Goal: Transaction & Acquisition: Obtain resource

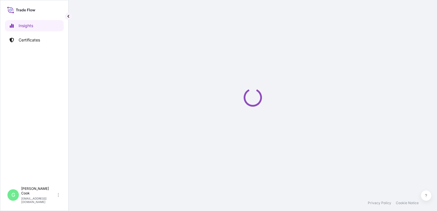
select select "2025"
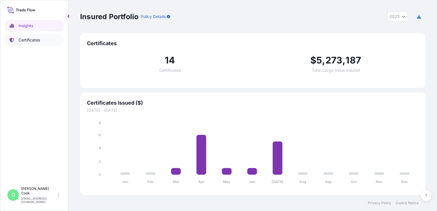
click at [33, 39] on p "Certificates" at bounding box center [29, 40] width 21 height 6
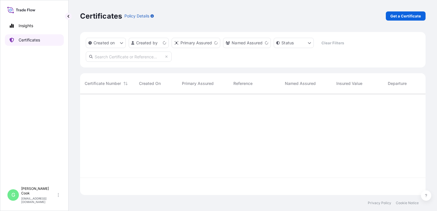
scroll to position [100, 341]
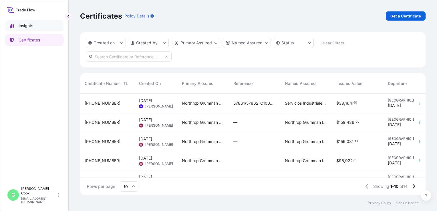
click at [30, 27] on p "Insights" at bounding box center [26, 26] width 15 height 6
select select "2025"
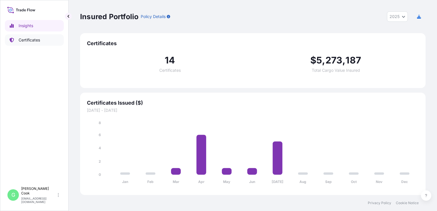
click at [38, 39] on p "Certificates" at bounding box center [29, 40] width 21 height 6
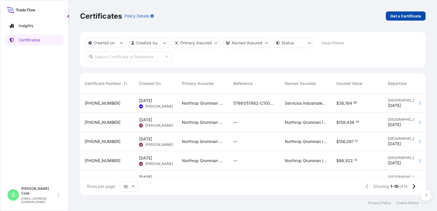
click at [397, 17] on p "Get a Certificate" at bounding box center [406, 16] width 31 height 6
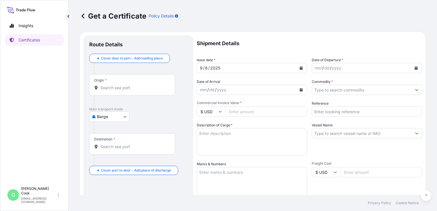
click at [120, 89] on input "Origin *" at bounding box center [134, 88] width 68 height 6
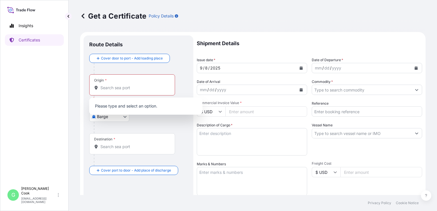
click at [126, 71] on div at bounding box center [141, 68] width 94 height 11
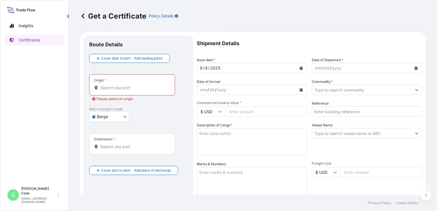
click at [123, 117] on body "0 options available. Insights Certificates G [PERSON_NAME] [EMAIL_ADDRESS][DOMA…" at bounding box center [218, 105] width 437 height 211
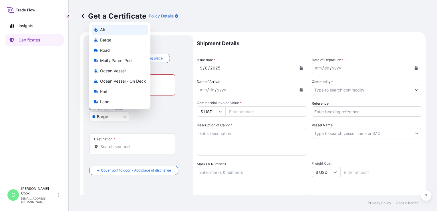
click at [112, 32] on div "Air" at bounding box center [120, 30] width 57 height 10
select select "Air"
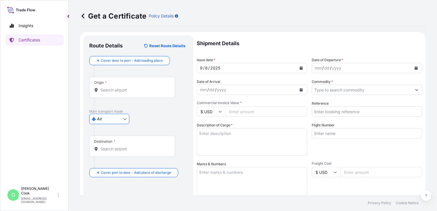
click at [132, 87] on input "Origin *" at bounding box center [134, 90] width 68 height 6
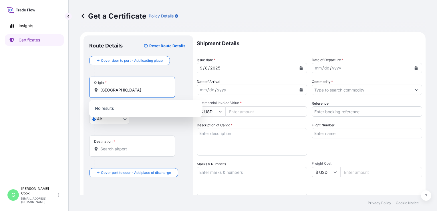
type input "[GEOGRAPHIC_DATA]"
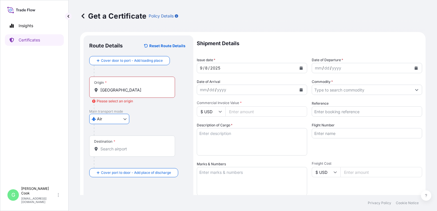
click at [130, 90] on input "[GEOGRAPHIC_DATA]" at bounding box center [134, 90] width 68 height 6
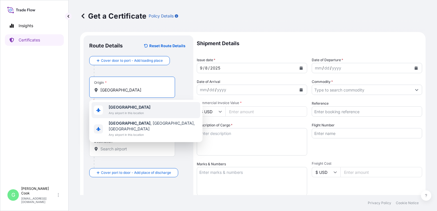
click at [130, 113] on span "Any airport in this location" at bounding box center [130, 113] width 42 height 6
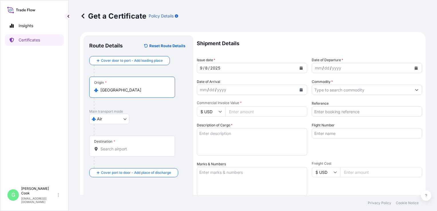
click at [117, 141] on div "Cover door to port - Add loading place Place of loading Road / [GEOGRAPHIC_DATA…" at bounding box center [138, 116] width 98 height 121
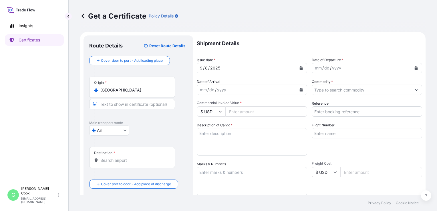
click at [116, 149] on div "Destination *" at bounding box center [132, 157] width 86 height 21
click at [116, 158] on input "Destination *" at bounding box center [134, 161] width 68 height 6
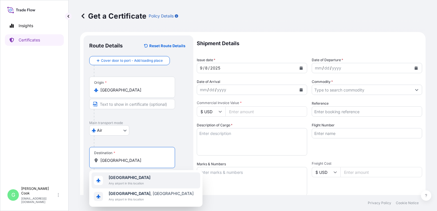
click at [118, 182] on span "Any airport in this location" at bounding box center [130, 184] width 42 height 6
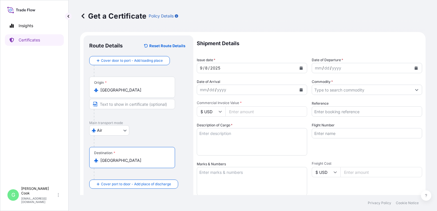
type input "[GEOGRAPHIC_DATA]"
click at [214, 68] on div "2025" at bounding box center [215, 68] width 11 height 7
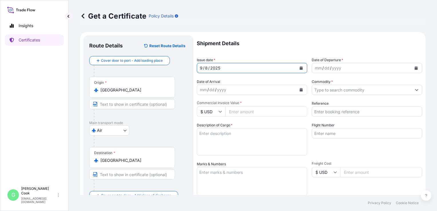
click at [300, 67] on icon "Calendar" at bounding box center [301, 67] width 3 height 3
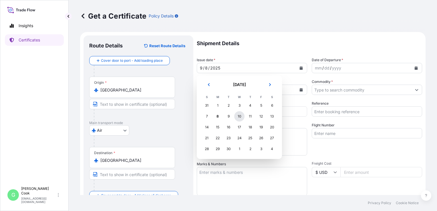
click at [241, 117] on div "10" at bounding box center [239, 116] width 10 height 10
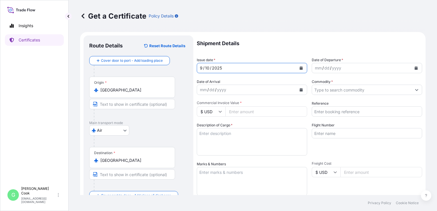
click at [300, 68] on icon "Calendar" at bounding box center [301, 67] width 3 height 3
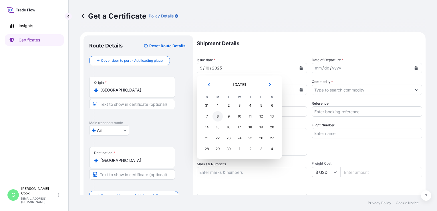
click at [217, 116] on div "8" at bounding box center [218, 116] width 10 height 10
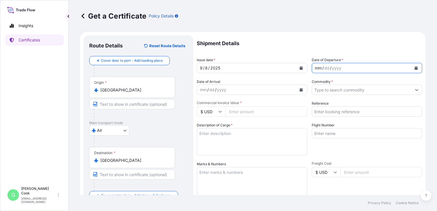
click at [361, 67] on div "mm / dd / yyyy" at bounding box center [362, 68] width 100 height 10
click at [412, 68] on button "Calendar" at bounding box center [416, 68] width 9 height 9
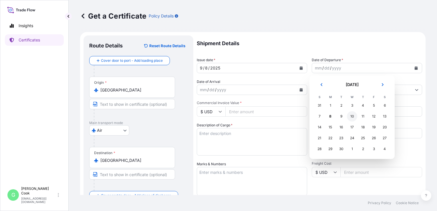
click at [350, 115] on div "10" at bounding box center [352, 116] width 10 height 10
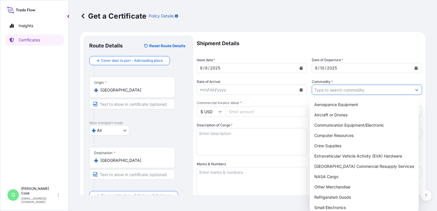
click at [343, 90] on input "Commodity *" at bounding box center [362, 90] width 100 height 10
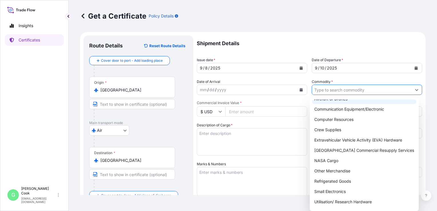
scroll to position [24, 0]
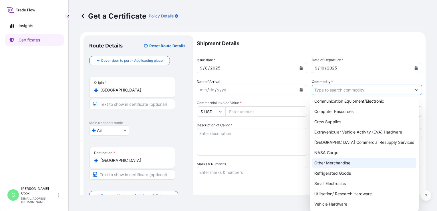
click at [337, 165] on div "Other Merchandise" at bounding box center [364, 163] width 104 height 10
type input "Other Merchandise"
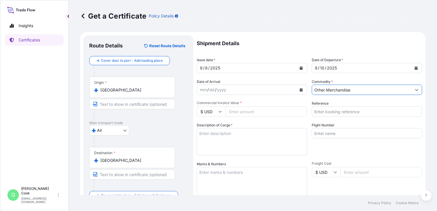
click at [246, 112] on input "Commercial Invoice Value *" at bounding box center [266, 111] width 82 height 10
type input "2000000"
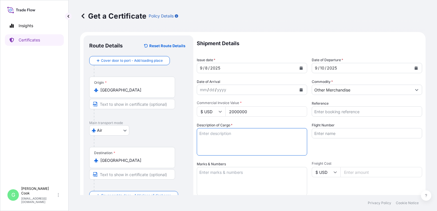
click at [244, 138] on textarea "Description of Cargo *" at bounding box center [252, 141] width 110 height 27
paste textarea "Thrust Reverse Kit Thrust Reverser, PN 683L247G04, SN R555-369 Translating Cowl…"
click at [234, 130] on textarea "Thrust Reverse Kit Thrust Reverser, PN 683L247G04, SN R555-369 Translating Cowl…" at bounding box center [252, 141] width 110 height 27
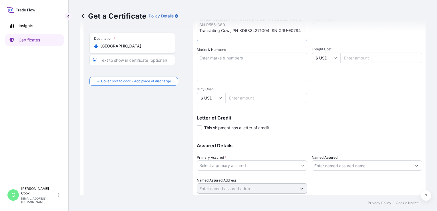
scroll to position [132, 0]
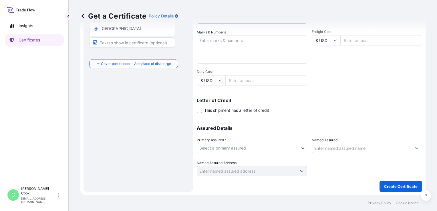
type textarea "Thrust Reverse Kit: Thrust Reverser, PN 683L247G04, SN R555-369 Translating Cow…"
click at [299, 148] on body "Insights Certificates G [PERSON_NAME] [EMAIL_ADDRESS][DOMAIN_NAME] Get a Certif…" at bounding box center [218, 105] width 437 height 211
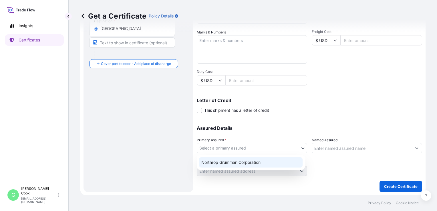
click at [270, 161] on div "Northrop Grumman Corporation" at bounding box center [251, 162] width 104 height 10
select select "32014"
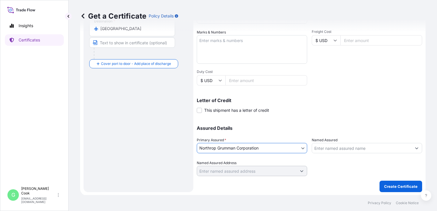
click at [353, 148] on input "Named Assured" at bounding box center [362, 148] width 100 height 10
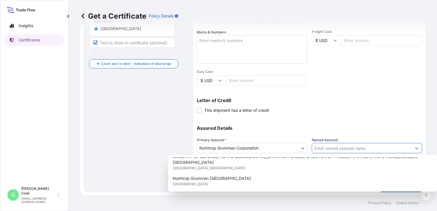
scroll to position [114, 0]
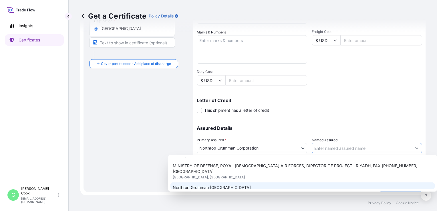
click at [285, 183] on div "Northrop Grumman [GEOGRAPHIC_DATA] [GEOGRAPHIC_DATA]" at bounding box center [303, 191] width 264 height 16
type input "Northrop Grumman [GEOGRAPHIC_DATA]"
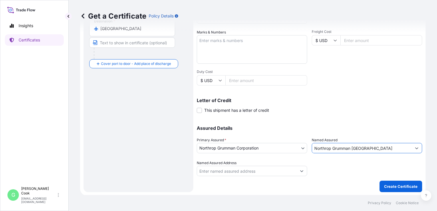
click at [320, 180] on div "Shipment Details Issue date * [DATE] Date of Departure * [DATE] Date of Arrival…" at bounding box center [309, 48] width 225 height 289
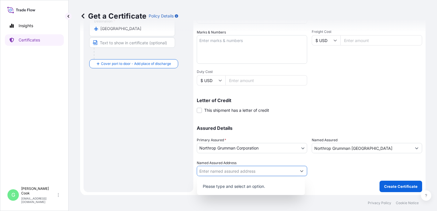
click at [302, 171] on button "Show suggestions" at bounding box center [302, 171] width 10 height 10
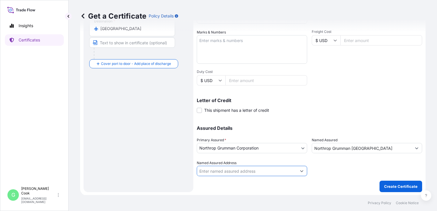
paste input "Northrop Grumman Australia ([GEOGRAPHIC_DATA]) c/o 33 Squadron Hanger RAAF Ambe…"
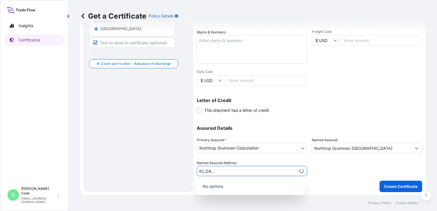
type input "Northrop Grumman Australia ([GEOGRAPHIC_DATA]) c/o 33 Squadron Hanger RAAF Ambe…"
click at [333, 175] on div at bounding box center [367, 168] width 110 height 16
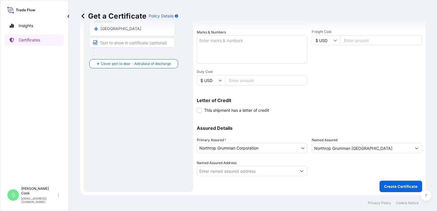
click at [270, 170] on input "Named Assured Address" at bounding box center [247, 171] width 100 height 10
click at [276, 169] on input "Named Assured Address" at bounding box center [247, 171] width 100 height 10
click at [264, 173] on input "Named Assured Address" at bounding box center [247, 171] width 100 height 10
type input "c/o"
click at [301, 170] on button "Show suggestions" at bounding box center [302, 171] width 10 height 10
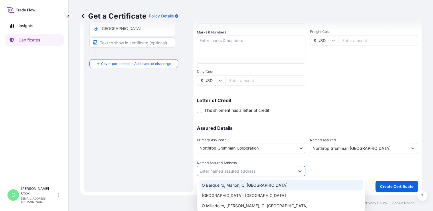
click at [264, 169] on input "Named Assured Address" at bounding box center [246, 171] width 98 height 10
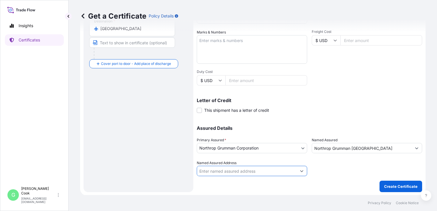
click at [232, 169] on input "Named Assured Address" at bounding box center [247, 171] width 100 height 10
paste input "c/o 33 Squadron Hanger RAAF Amberley Ipswich QLD"
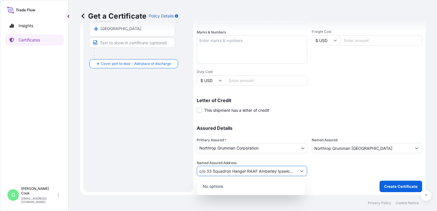
scroll to position [0, 9]
type input "c/o 33 Squadron Hanger RAAF Amberley Ipswich QLD"
click at [342, 167] on div at bounding box center [367, 168] width 110 height 16
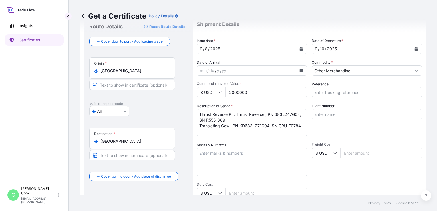
scroll to position [132, 0]
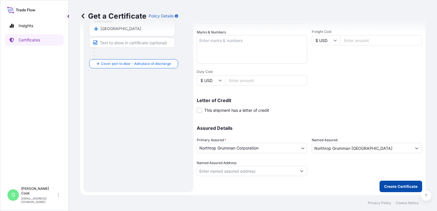
click at [392, 189] on button "Create Certificate" at bounding box center [401, 186] width 43 height 11
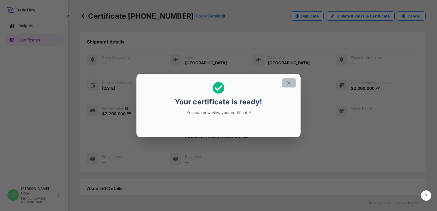
click at [286, 84] on button "button" at bounding box center [289, 82] width 14 height 9
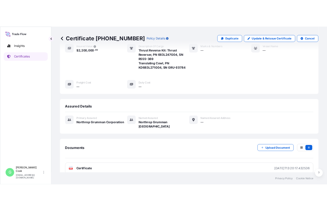
scroll to position [83, 0]
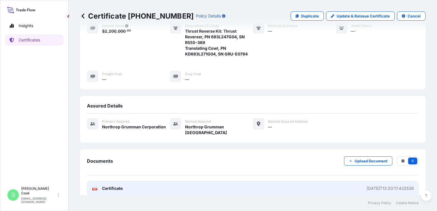
click at [118, 186] on span "Certificate" at bounding box center [112, 189] width 21 height 6
click at [114, 186] on span "Certificate" at bounding box center [112, 189] width 21 height 6
